Goal: Find contact information: Find contact information

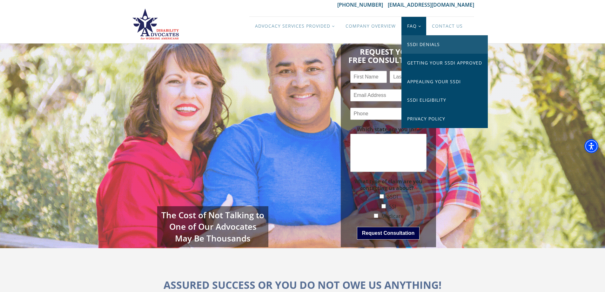
click at [420, 43] on link "SSDI Denials" at bounding box center [445, 44] width 86 height 18
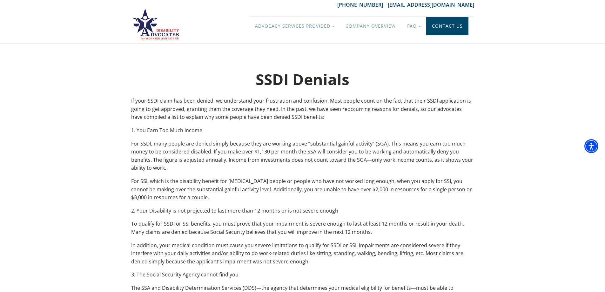
click at [454, 23] on link "Contact Us" at bounding box center [448, 26] width 42 height 18
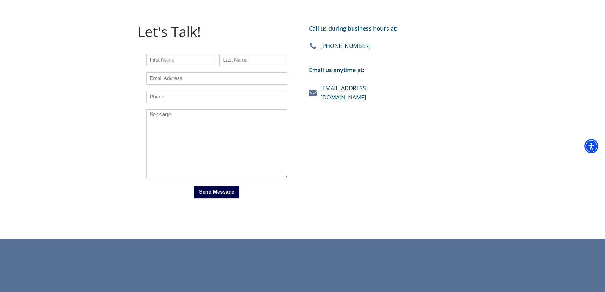
scroll to position [159, 0]
drag, startPoint x: 411, startPoint y: 90, endPoint x: 341, endPoint y: 89, distance: 69.3
click at [341, 89] on div "Call us during business hours at: [PHONE_NUMBER] Email us anytime at: [EMAIL_AD…" at bounding box center [389, 116] width 172 height 198
click at [323, 128] on div "Call us during business hours at: [PHONE_NUMBER] Email us anytime at: [EMAIL_AD…" at bounding box center [389, 116] width 172 height 198
click at [409, 90] on div "Call us during business hours at: [PHONE_NUMBER] Email us anytime at: [EMAIL_AD…" at bounding box center [389, 116] width 172 height 198
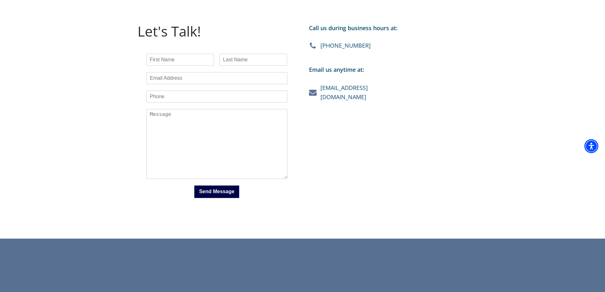
click at [390, 87] on div "Call us during business hours at: [PHONE_NUMBER] Email us anytime at: [EMAIL_AD…" at bounding box center [389, 116] width 172 height 198
click at [406, 88] on div "Call us during business hours at: [PHONE_NUMBER] Email us anytime at: [EMAIL_AD…" at bounding box center [389, 116] width 172 height 198
drag, startPoint x: 403, startPoint y: 89, endPoint x: 387, endPoint y: 88, distance: 15.3
click at [387, 88] on div "Call us during business hours at: 888-200-6929 Email us anytime at: hello@dawad…" at bounding box center [389, 116] width 172 height 198
copy div "[EMAIL_ADDRESS][DOMAIN_NAME]"
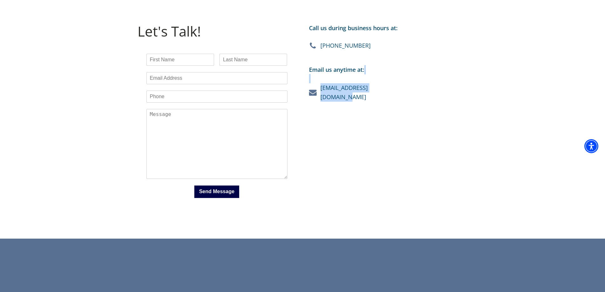
click at [388, 138] on div "Call us during business hours at: 888-200-6929 Email us anytime at: hello@dawad…" at bounding box center [389, 116] width 172 height 198
drag, startPoint x: 394, startPoint y: 90, endPoint x: 385, endPoint y: 90, distance: 9.2
click at [385, 90] on div "Call us during business hours at: 888-200-6929 Email us anytime at: hello@dawad…" at bounding box center [389, 116] width 172 height 198
click at [390, 114] on div "Call us during business hours at: 888-200-6929 Email us anytime at: hello@dawad…" at bounding box center [389, 116] width 172 height 198
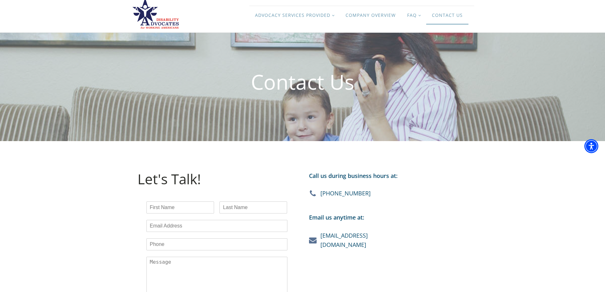
scroll to position [3, 0]
